Goal: Task Accomplishment & Management: Complete application form

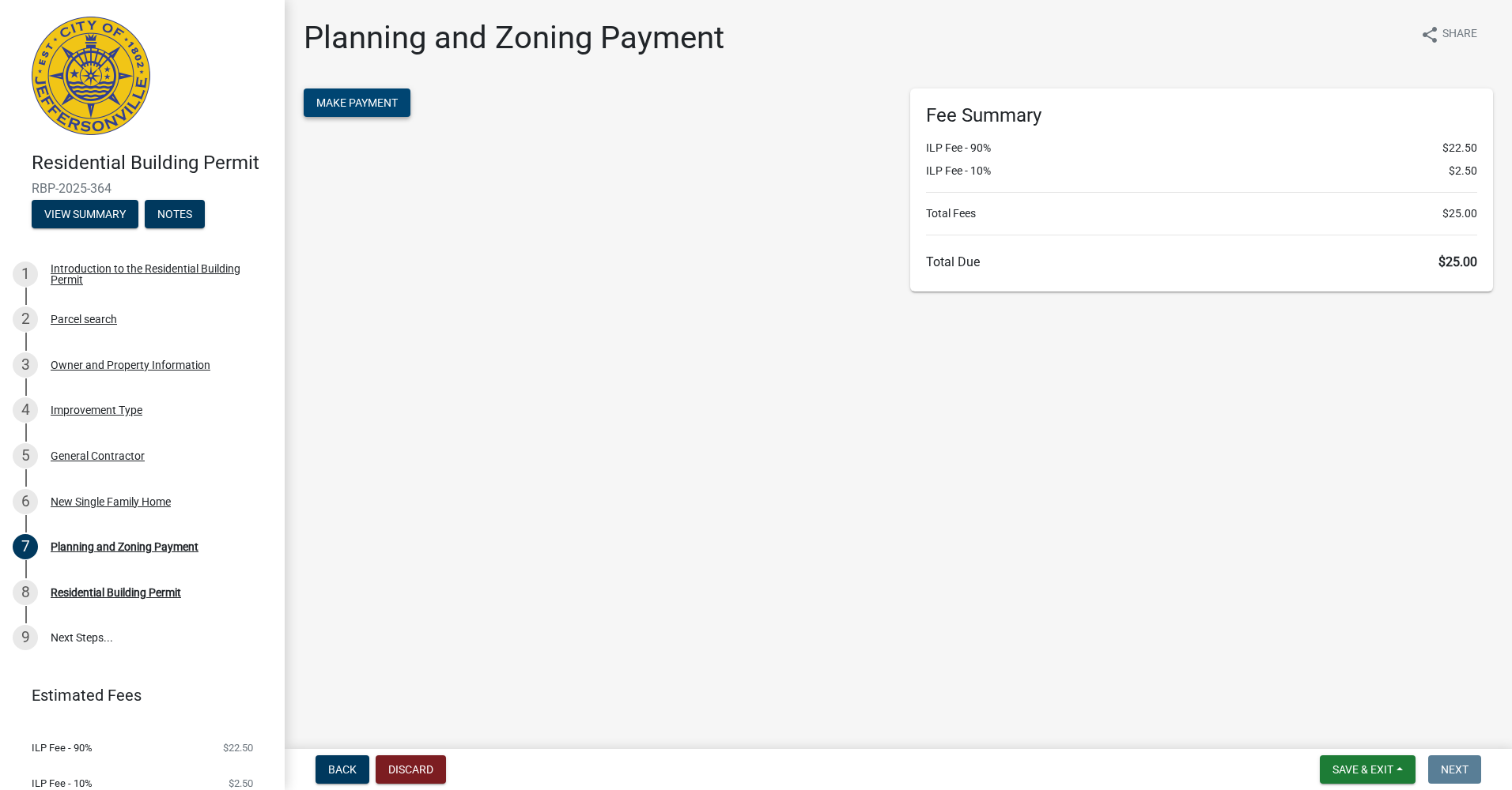
click at [369, 105] on span "Make Payment" at bounding box center [357, 102] width 81 height 12
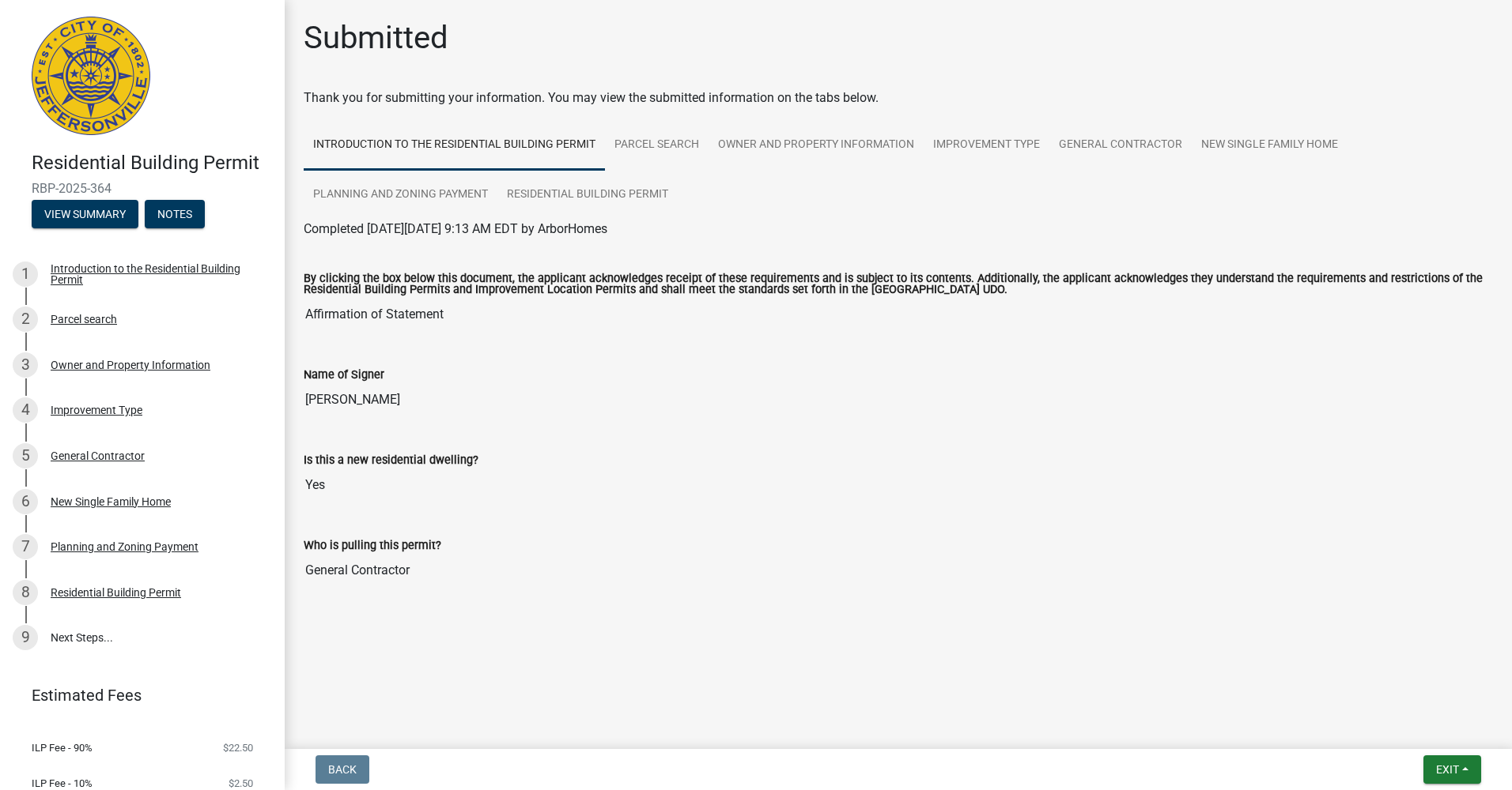
click at [687, 439] on div "Is this a new residential dwelling? Yes" at bounding box center [898, 464] width 1189 height 73
click at [772, 388] on input "Donavan Canze" at bounding box center [898, 400] width 1189 height 32
click at [689, 271] on div "By clicking the box below this document, the applicant acknowledges receipt of …" at bounding box center [898, 291] width 1189 height 79
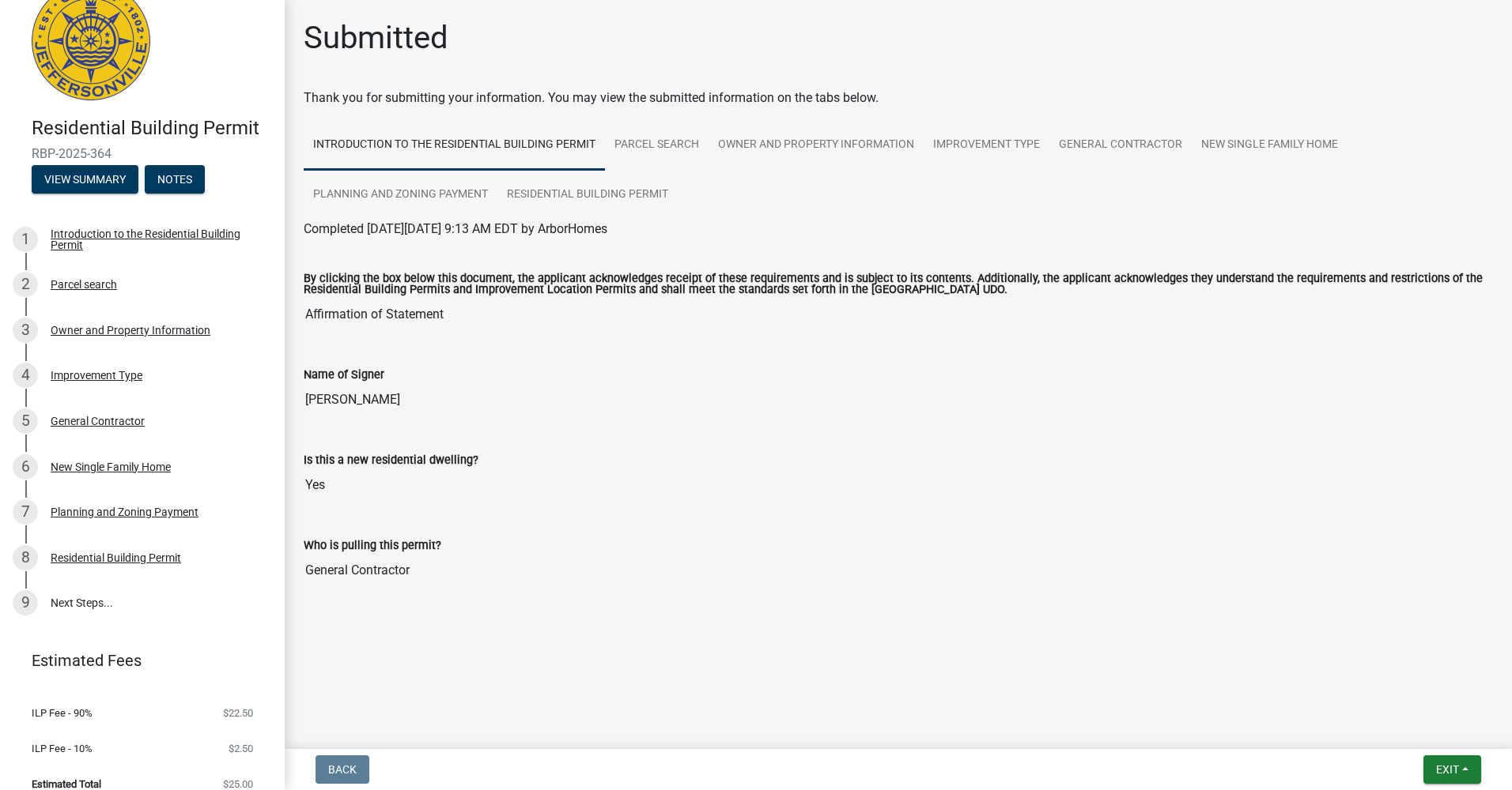
scroll to position [53, 0]
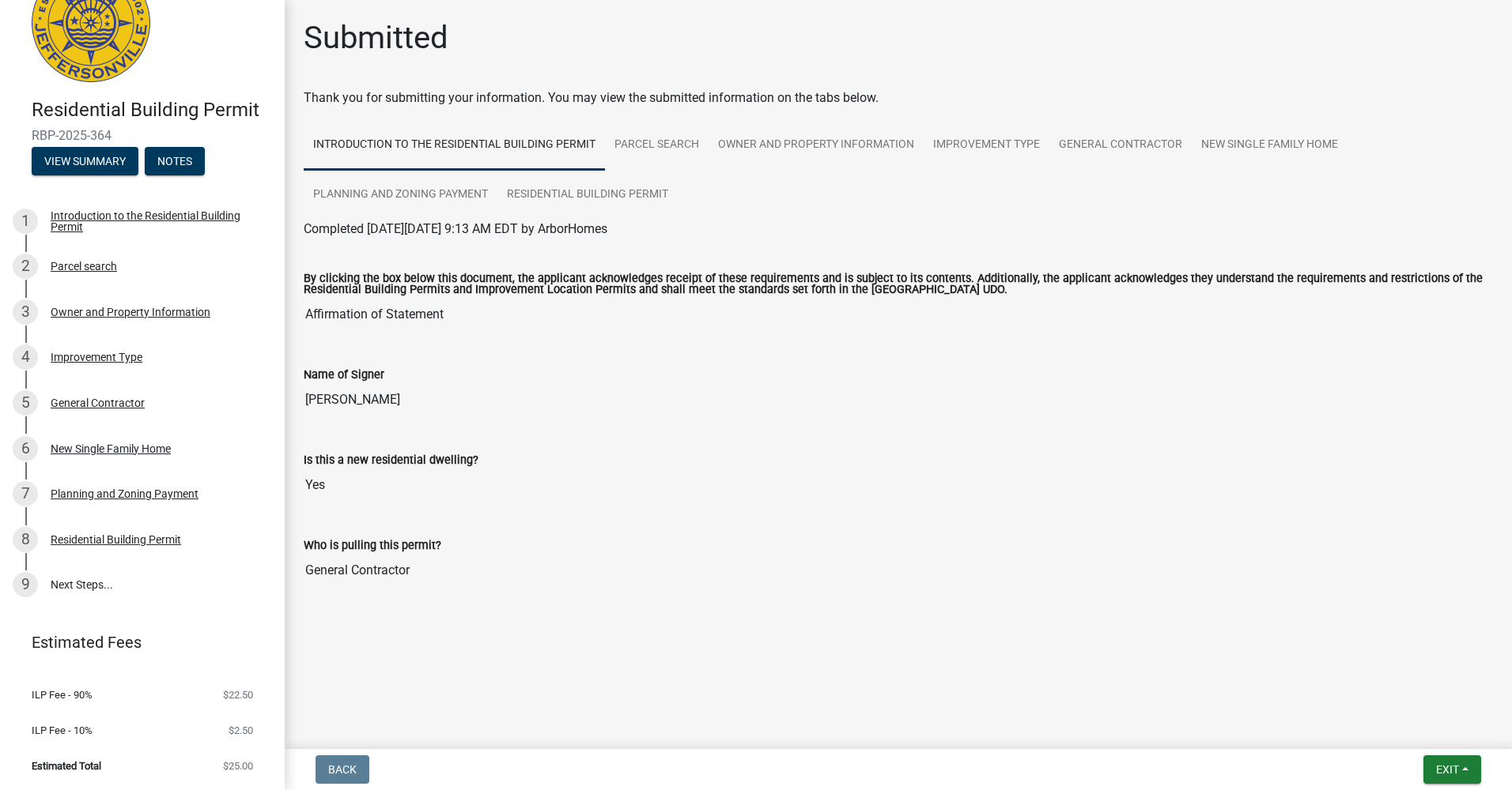
click at [168, 699] on li "ILP Fee - 90% $22.50" at bounding box center [142, 695] width 285 height 36
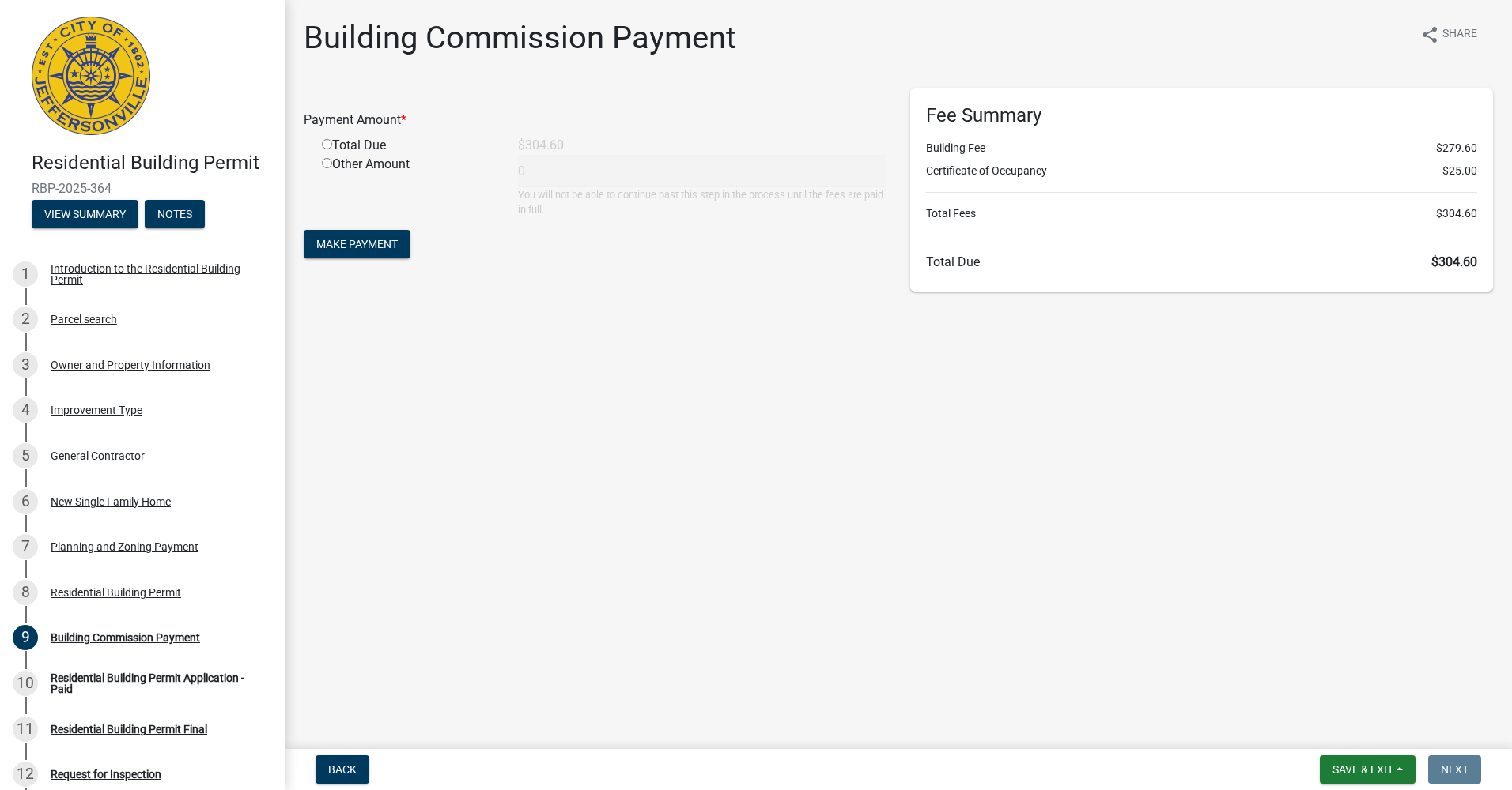
click at [364, 140] on div "Total Due" at bounding box center [408, 145] width 196 height 19
click at [320, 144] on div "Total Due" at bounding box center [408, 145] width 196 height 19
click at [324, 145] on input "radio" at bounding box center [326, 144] width 10 height 10
radio input "true"
type input "304.6"
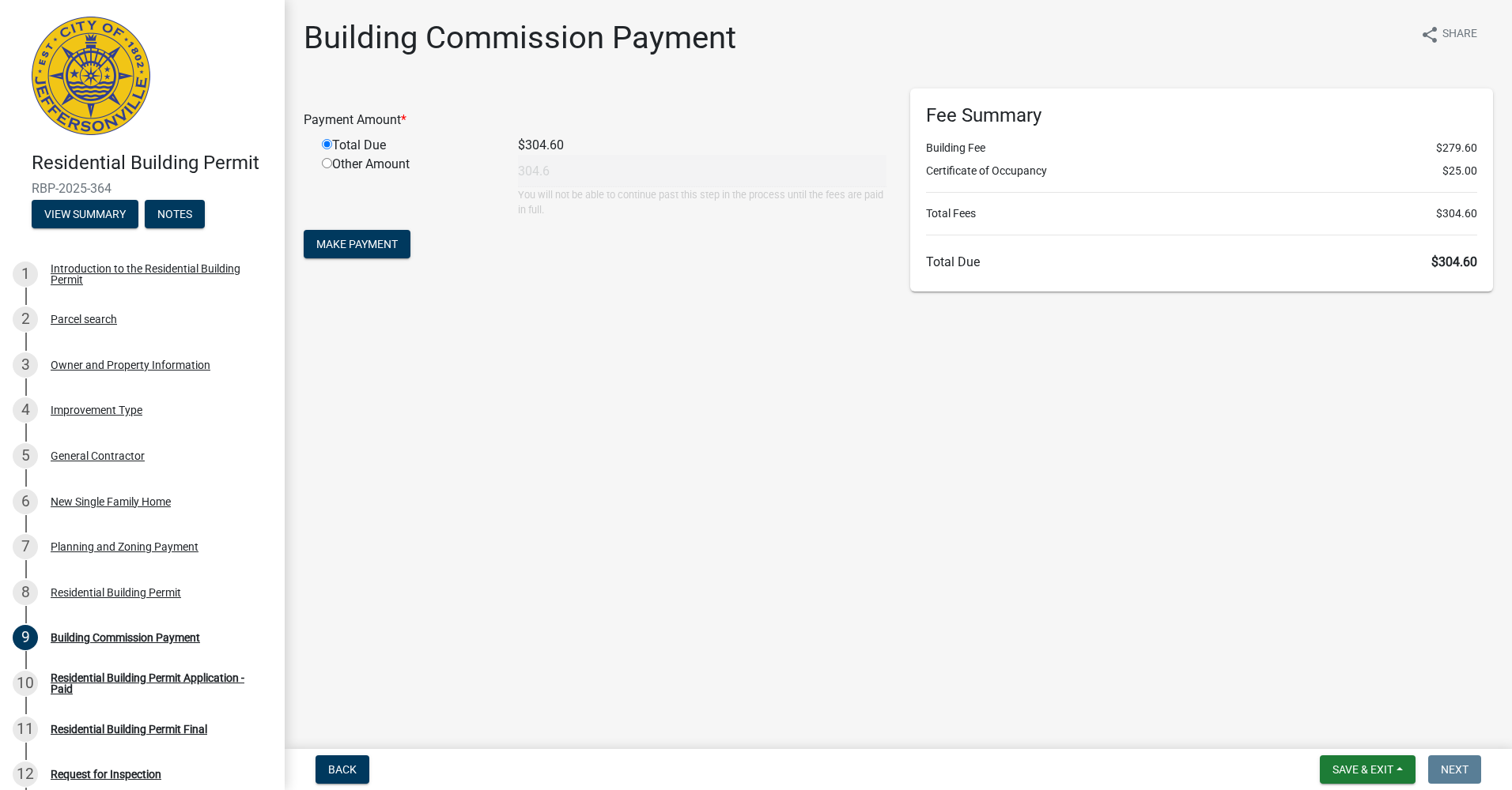
click at [359, 183] on div "Other Amount" at bounding box center [408, 186] width 196 height 62
click at [377, 242] on span "Make Payment" at bounding box center [357, 243] width 81 height 12
